Goal: Task Accomplishment & Management: Complete application form

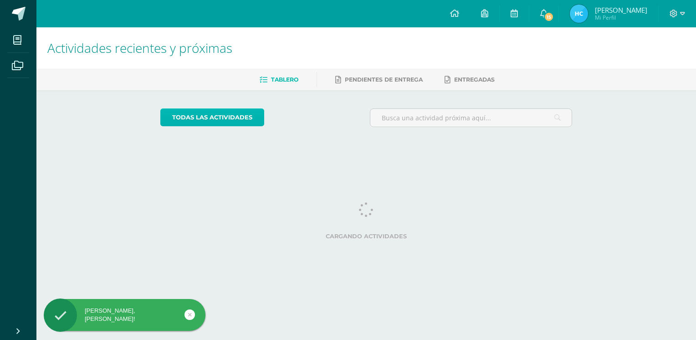
click at [229, 114] on link "todas las Actividades" at bounding box center [212, 117] width 104 height 18
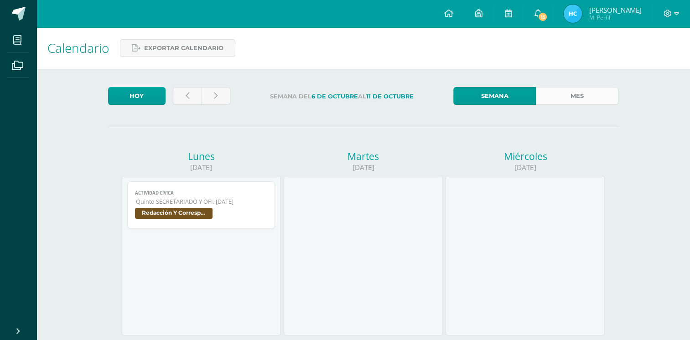
click at [571, 94] on link "Mes" at bounding box center [577, 96] width 82 height 18
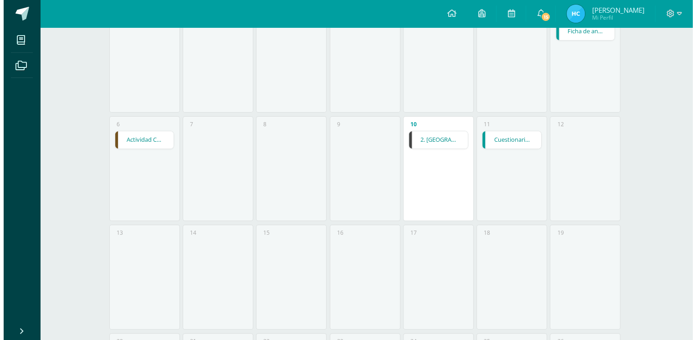
scroll to position [168, 0]
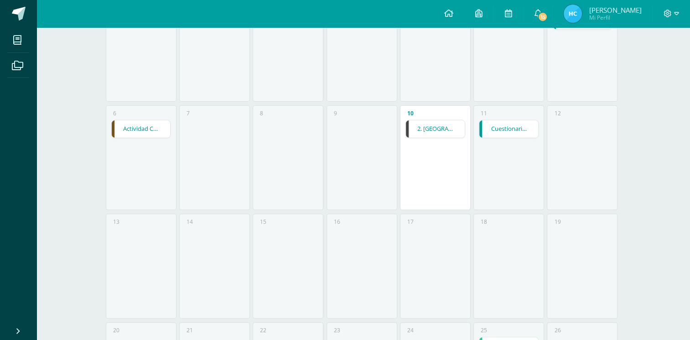
click at [426, 139] on div "10 2. Planilla 2. Planilla Computación II Cargando contenido" at bounding box center [435, 157] width 71 height 105
click at [428, 128] on link "2. [GEOGRAPHIC_DATA]" at bounding box center [435, 128] width 59 height 17
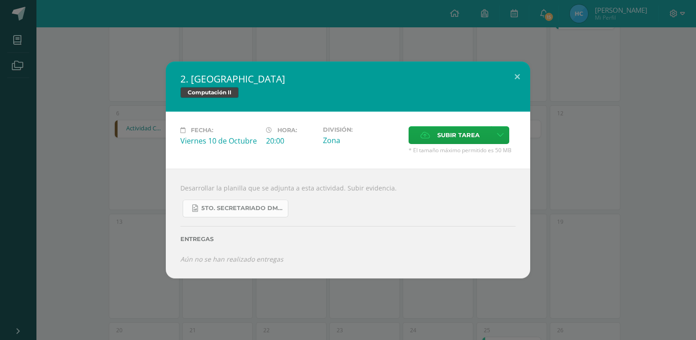
click at [256, 210] on span "5TO. SECRETARIADO DM 4-10-2025.png" at bounding box center [242, 208] width 82 height 7
click at [459, 138] on span "Subir tarea" at bounding box center [459, 135] width 42 height 17
click at [0, 0] on input "Subir tarea" at bounding box center [0, 0] width 0 height 0
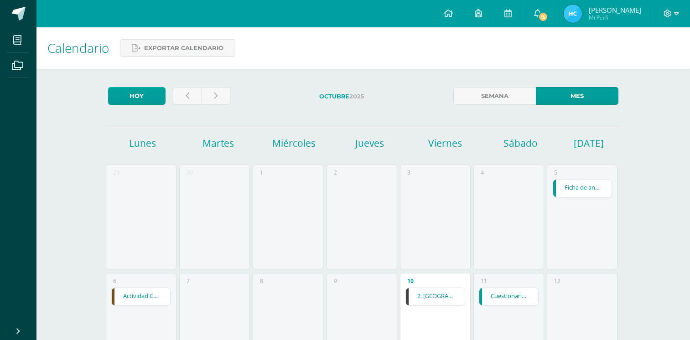
scroll to position [168, 0]
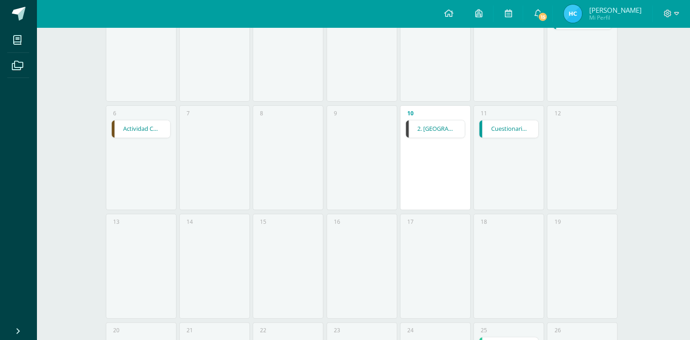
click at [428, 142] on div "10 2. Planilla 2. Planilla Computación II Cargando contenido" at bounding box center [435, 157] width 71 height 105
click at [419, 124] on link "2. [GEOGRAPHIC_DATA]" at bounding box center [435, 128] width 59 height 17
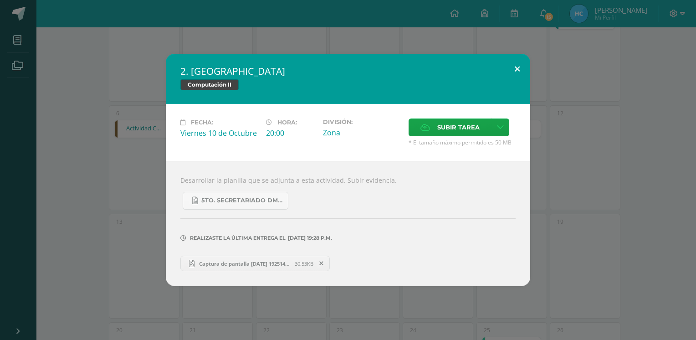
click at [518, 66] on button at bounding box center [518, 69] width 26 height 31
